Goal: Find specific page/section: Find specific page/section

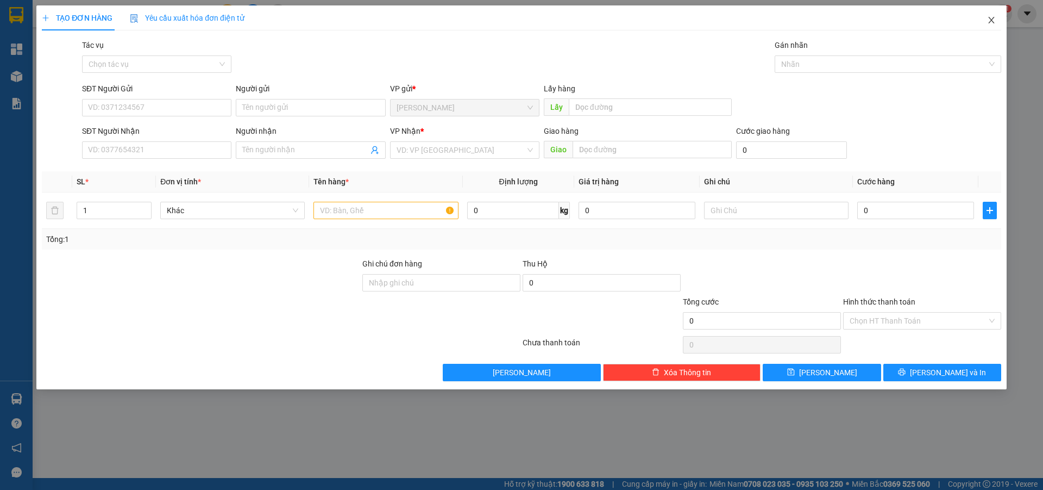
click at [989, 22] on icon "close" at bounding box center [991, 20] width 9 height 9
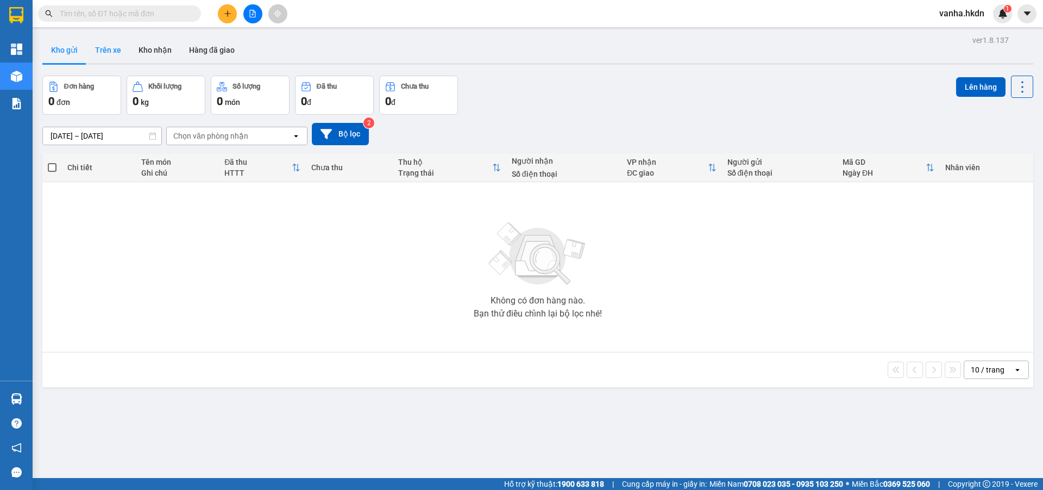
click at [101, 49] on button "Trên xe" at bounding box center [107, 50] width 43 height 26
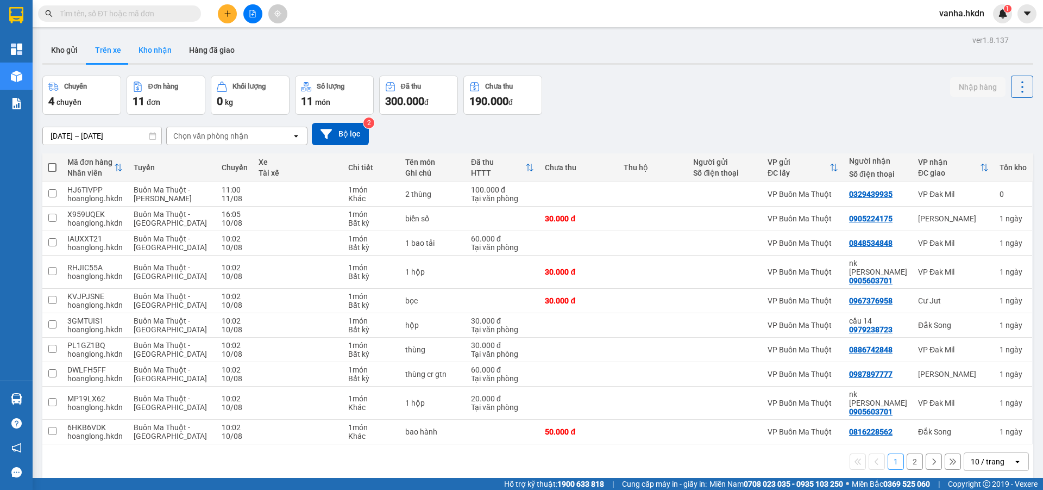
click at [140, 46] on button "Kho nhận" at bounding box center [155, 50] width 51 height 26
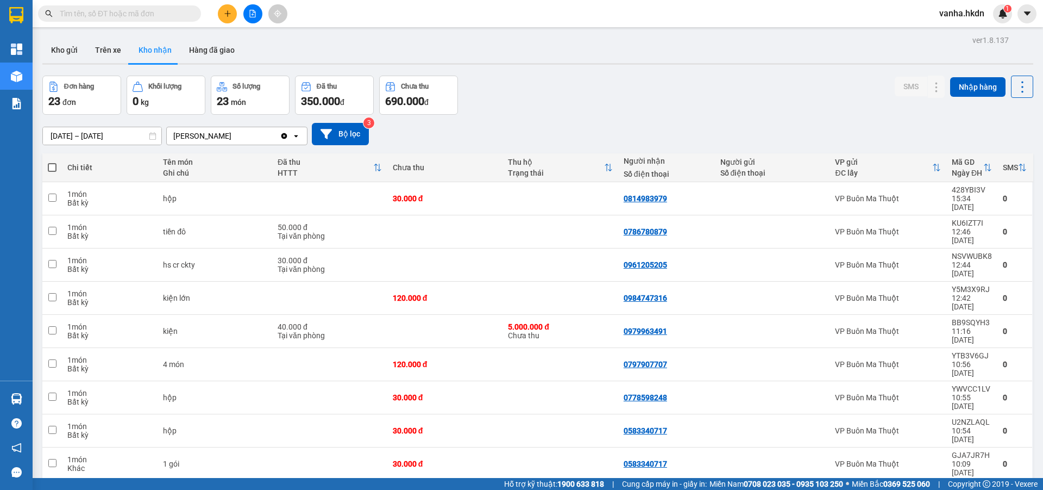
click at [130, 37] on button "Kho nhận" at bounding box center [155, 50] width 51 height 26
